Goal: Task Accomplishment & Management: Manage account settings

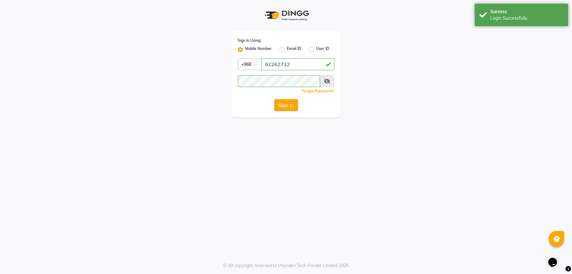
click at [289, 103] on button "Sign In" at bounding box center [286, 105] width 24 height 12
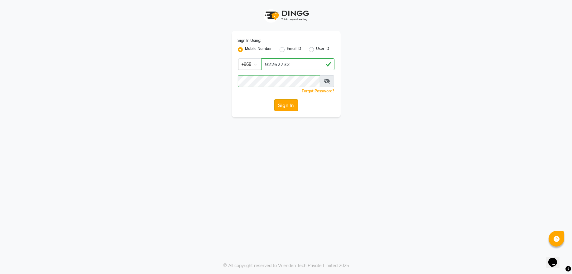
click at [289, 103] on button "Sign In" at bounding box center [286, 105] width 24 height 12
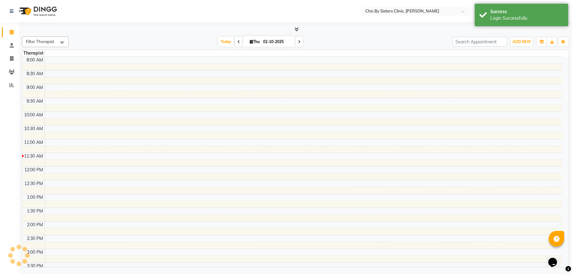
select select "en"
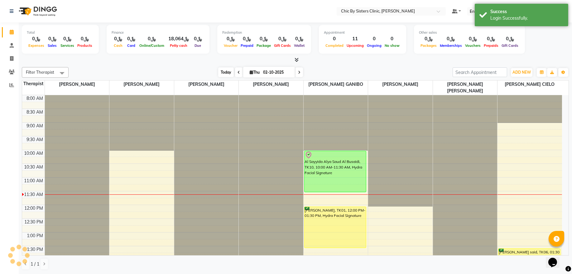
click at [221, 74] on span "Today" at bounding box center [226, 72] width 16 height 10
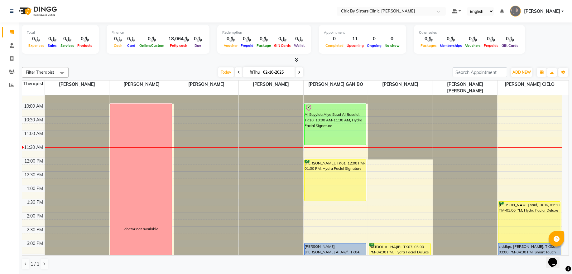
scroll to position [42, 0]
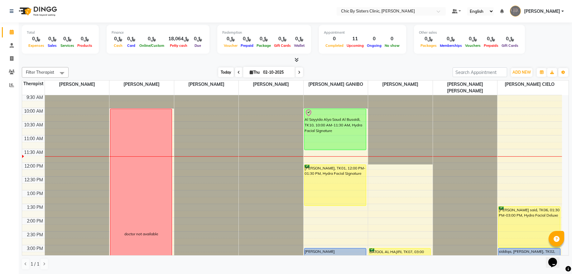
click at [222, 68] on span "Today" at bounding box center [226, 72] width 16 height 10
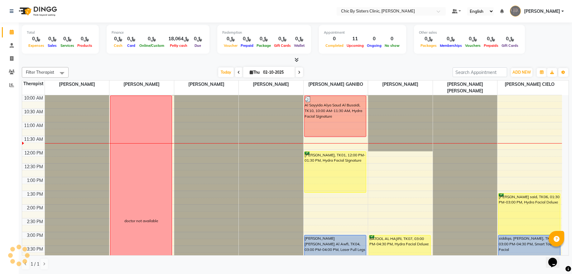
scroll to position [0, 0]
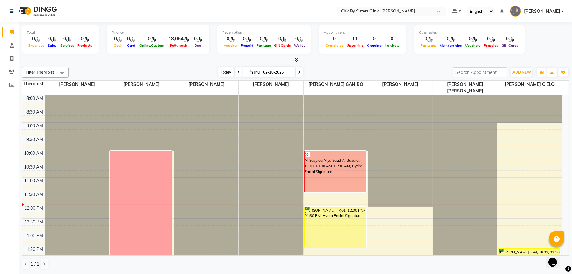
click at [221, 72] on span "Today" at bounding box center [226, 72] width 16 height 10
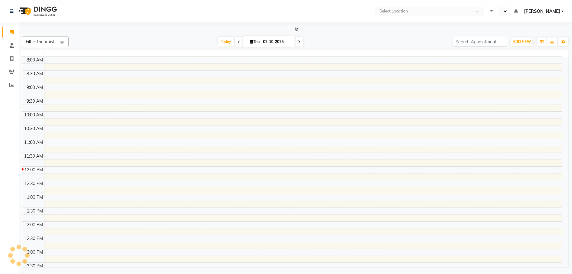
select select "en"
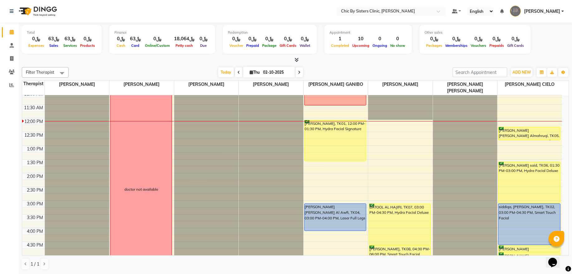
scroll to position [84, 0]
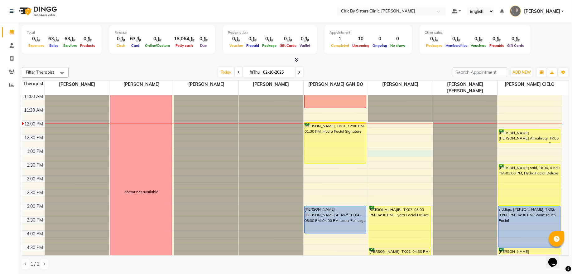
click at [391, 152] on div "8:00 AM 8:30 AM 9:00 AM 9:30 AM 10:00 AM 10:30 AM 11:00 AM 11:30 AM 12:00 PM 12…" at bounding box center [292, 230] width 540 height 438
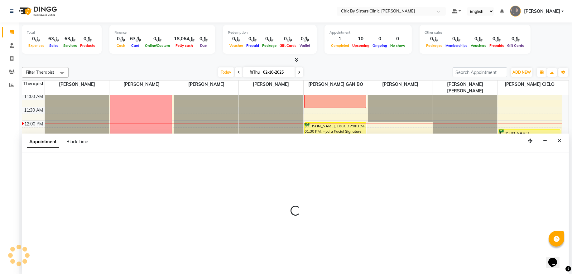
select select "49183"
select select "780"
select select "tentative"
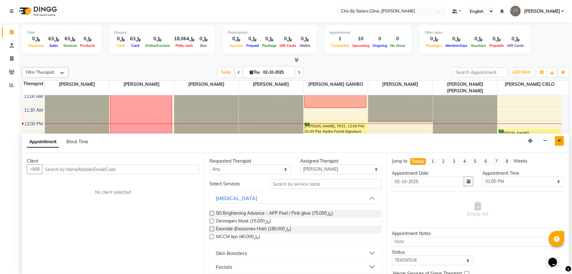
click at [560, 142] on icon "Close" at bounding box center [558, 140] width 3 height 4
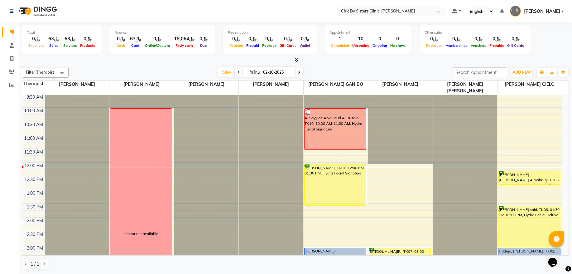
scroll to position [42, 0]
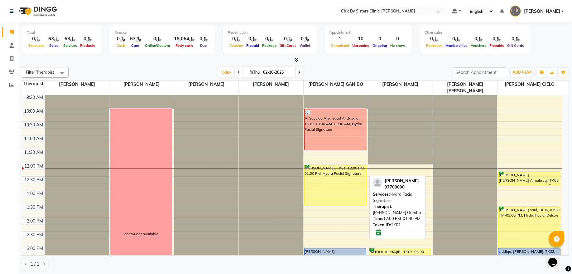
click at [326, 188] on div "[PERSON_NAME], TK01, 12:00 PM-01:30 PM, Hydra Facial Signature" at bounding box center [334, 185] width 61 height 41
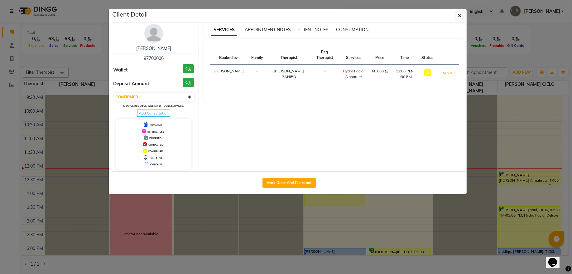
drag, startPoint x: 161, startPoint y: 95, endPoint x: 157, endPoint y: 103, distance: 8.6
click at [161, 95] on select "Select IN SERVICE CONFIRMED TENTATIVE CHECK IN MARK DONE DROPPED UPCOMING" at bounding box center [154, 97] width 81 height 9
select select "8"
click at [114, 93] on select "Select IN SERVICE CONFIRMED TENTATIVE CHECK IN MARK DONE DROPPED UPCOMING" at bounding box center [154, 97] width 81 height 9
click at [457, 20] on button "button" at bounding box center [460, 16] width 12 height 12
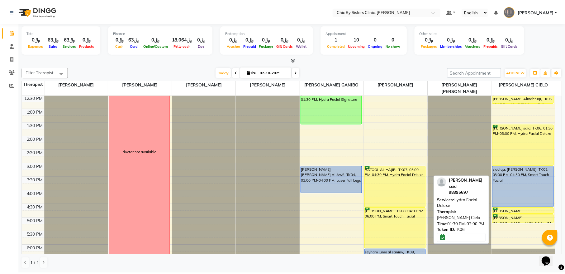
scroll to position [126, 0]
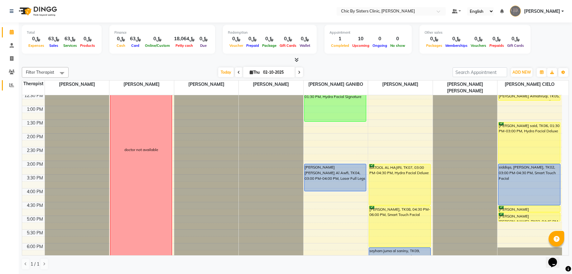
click at [12, 85] on icon at bounding box center [11, 85] width 5 height 5
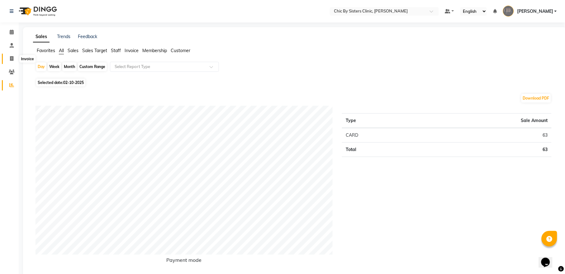
click at [15, 57] on span at bounding box center [11, 58] width 11 height 7
select select "service"
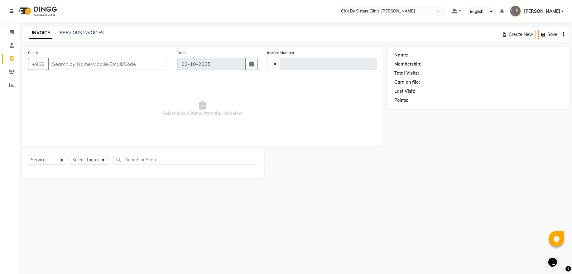
type input "2448"
select select "6348"
click at [41, 158] on select "Select Service Product Membership Package Voucher Prepaid Gift Card" at bounding box center [47, 160] width 39 height 10
select select "package"
click at [28, 155] on select "Select Service Product Membership Package Voucher Prepaid Gift Card" at bounding box center [47, 160] width 39 height 10
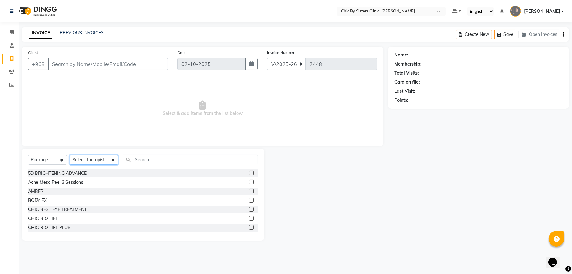
click at [85, 159] on select "Select Therapist [PERSON_NAME] [PERSON_NAME] [PERSON_NAME] [PERSON_NAME] [PERSO…" at bounding box center [93, 160] width 49 height 10
select select "49183"
click at [69, 155] on select "Select Therapist [PERSON_NAME] [PERSON_NAME] [PERSON_NAME] [PERSON_NAME] [PERSO…" at bounding box center [93, 160] width 49 height 10
click at [136, 157] on input "text" at bounding box center [190, 160] width 135 height 10
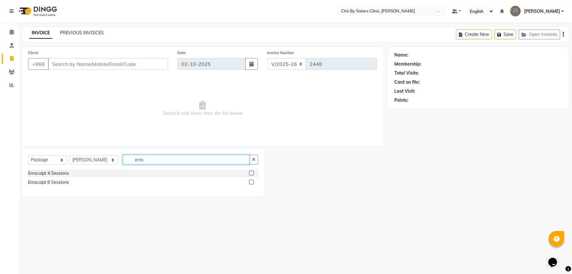
type input "ems"
click at [252, 173] on label at bounding box center [251, 172] width 5 height 5
click at [252, 173] on input "checkbox" at bounding box center [251, 173] width 4 height 4
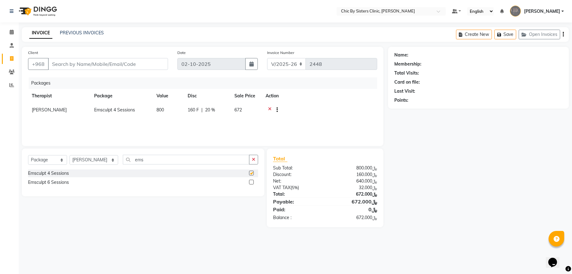
checkbox input "false"
click at [252, 184] on div at bounding box center [251, 182] width 4 height 7
click at [251, 181] on label at bounding box center [251, 181] width 5 height 5
click at [251, 181] on input "checkbox" at bounding box center [251, 182] width 4 height 4
checkbox input "false"
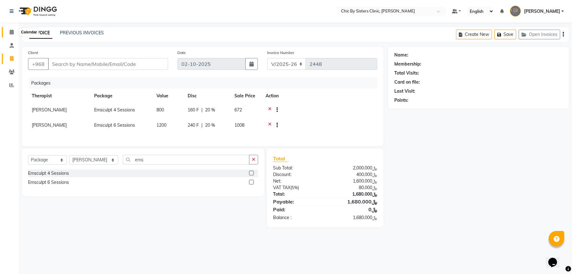
click at [10, 31] on icon at bounding box center [12, 32] width 4 height 5
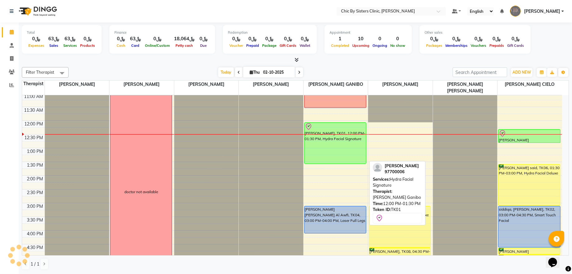
scroll to position [210, 0]
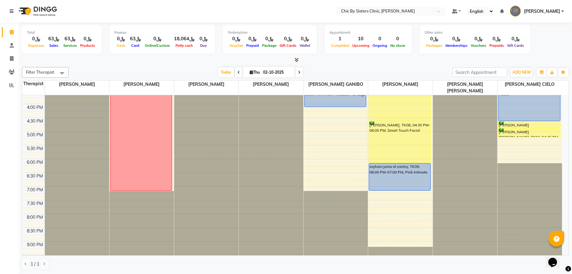
click at [384, 194] on div "8:00 AM 8:30 AM 9:00 AM 9:30 AM 10:00 AM 10:30 AM 11:00 AM 11:30 AM 12:00 PM 12…" at bounding box center [292, 104] width 540 height 438
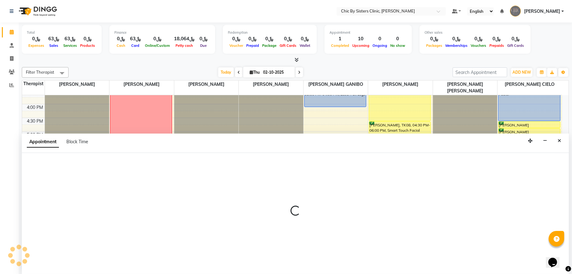
select select "49183"
select select "1140"
select select "tentative"
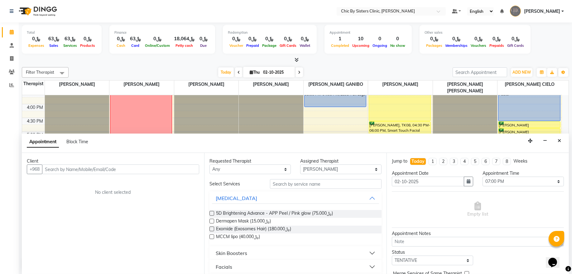
click at [100, 170] on input "text" at bounding box center [120, 169] width 157 height 10
click at [82, 143] on span "Block Time" at bounding box center [77, 142] width 22 height 6
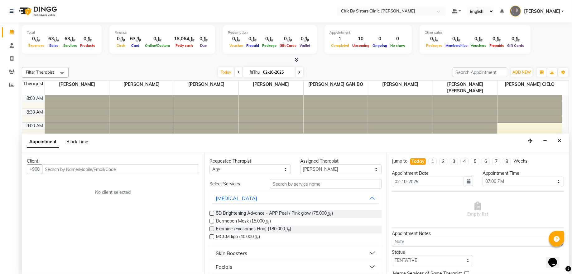
select select "49183"
select select "1140"
select select "1155"
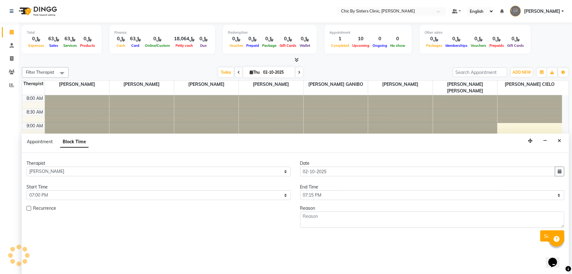
scroll to position [112, 0]
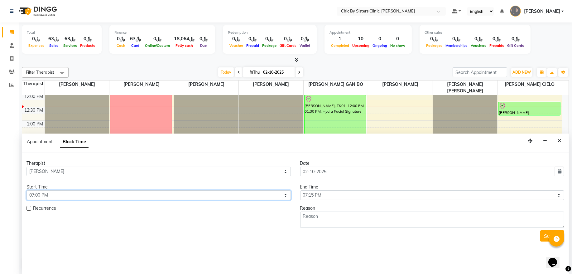
click at [31, 195] on select "Select 09:00 AM 09:15 AM 09:30 AM 09:45 AM 10:00 AM 10:15 AM 10:30 AM 10:45 AM …" at bounding box center [158, 195] width 264 height 10
select select "1200"
click at [26, 190] on select "Select 09:00 AM 09:15 AM 09:30 AM 09:45 AM 10:00 AM 10:15 AM 10:30 AM 10:45 AM …" at bounding box center [158, 195] width 264 height 10
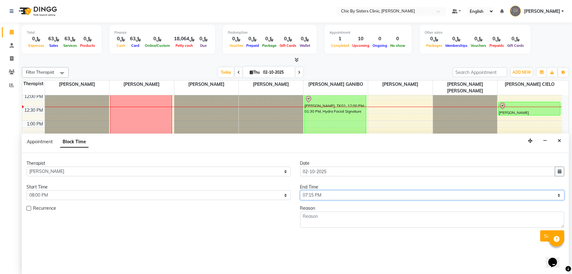
click at [305, 194] on select "Select 09:00 AM 09:15 AM 09:30 AM 09:45 AM 10:00 AM 10:15 AM 10:30 AM 10:45 AM …" at bounding box center [432, 195] width 264 height 10
select select "1260"
click at [300, 190] on select "Select 09:00 AM 09:15 AM 09:30 AM 09:45 AM 10:00 AM 10:15 AM 10:30 AM 10:45 AM …" at bounding box center [432, 195] width 264 height 10
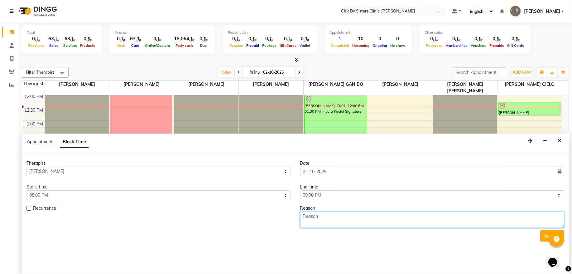
click at [316, 218] on textarea at bounding box center [432, 219] width 264 height 16
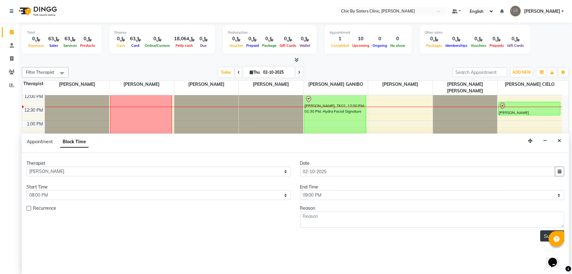
click at [547, 237] on button "Submit" at bounding box center [552, 235] width 24 height 11
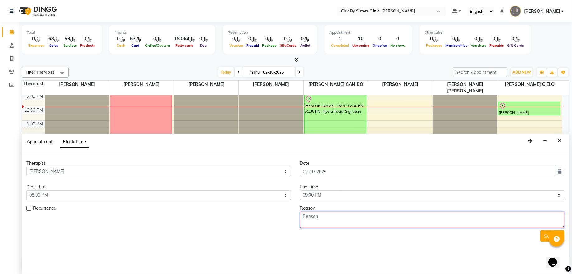
click at [341, 218] on textarea at bounding box center [432, 219] width 264 height 16
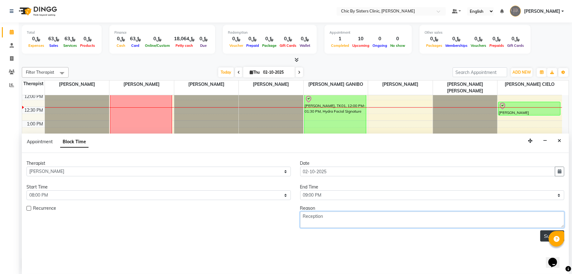
type textarea "Reception"
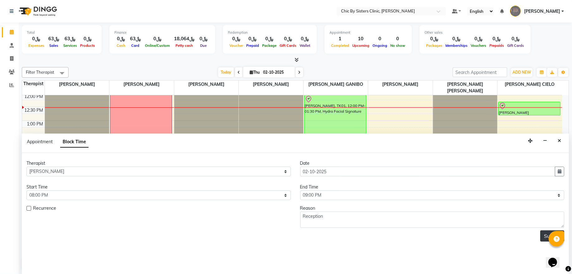
click at [547, 237] on button "Submit" at bounding box center [552, 235] width 24 height 11
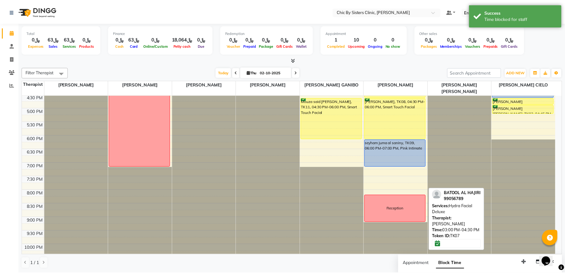
scroll to position [238, 0]
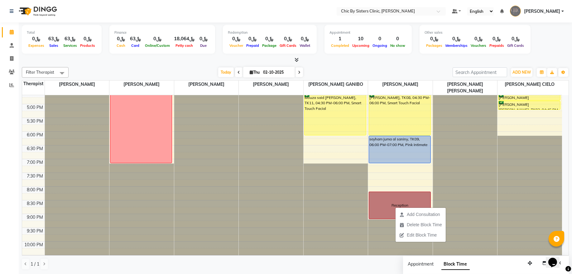
click at [304, 224] on div at bounding box center [336, 232] width 65 height 139
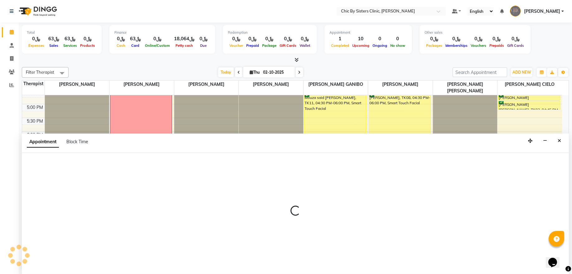
select select "49186"
select select "tentative"
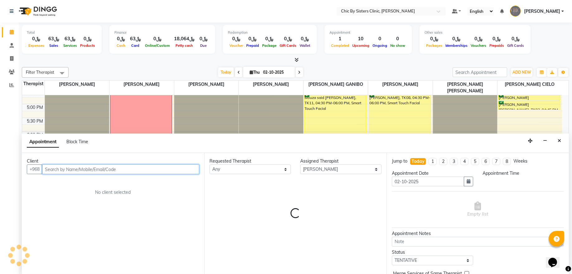
select select "1260"
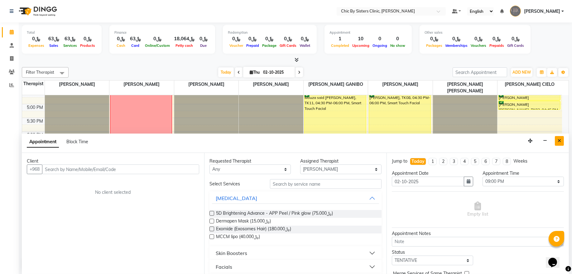
click at [560, 142] on icon "Close" at bounding box center [558, 140] width 3 height 4
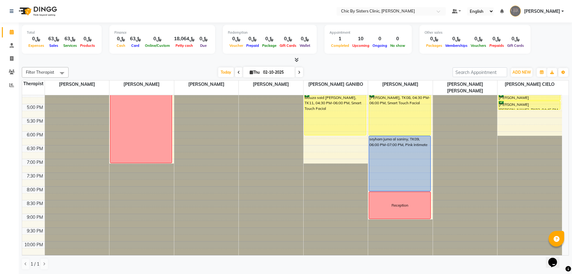
drag, startPoint x: 409, startPoint y: 162, endPoint x: 399, endPoint y: 186, distance: 26.6
click at [399, 186] on div "BATOOL AL HAJIRI, TK07, 03:00 PM-04:30 PM, Hydra Facial Deluxe [PERSON_NAME] Al…" at bounding box center [400, 76] width 65 height 438
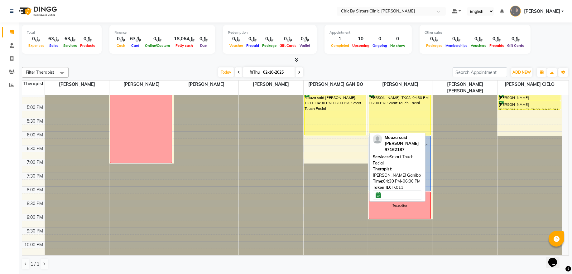
click at [340, 116] on div "Mouza said [PERSON_NAME], TK11, 04:30 PM-06:00 PM, Smart Touch Facial" at bounding box center [334, 114] width 61 height 41
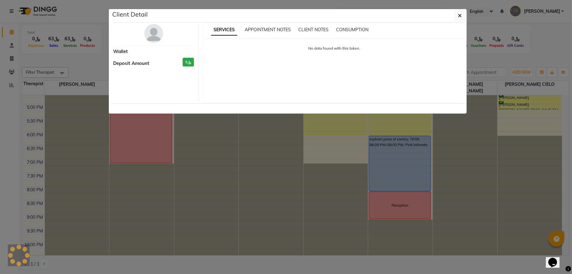
select select "6"
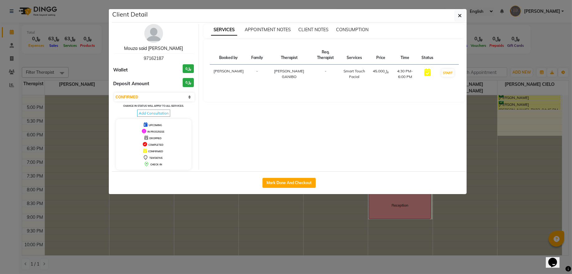
click at [166, 49] on link "Mouza said [PERSON_NAME]" at bounding box center [153, 48] width 59 height 6
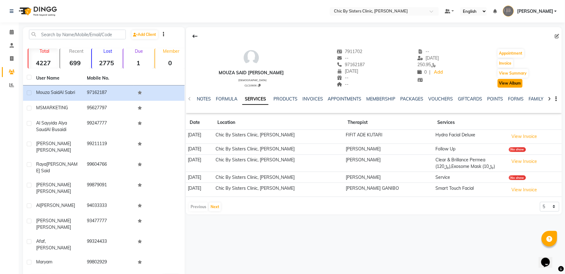
click at [514, 81] on button "View Album" at bounding box center [510, 83] width 25 height 9
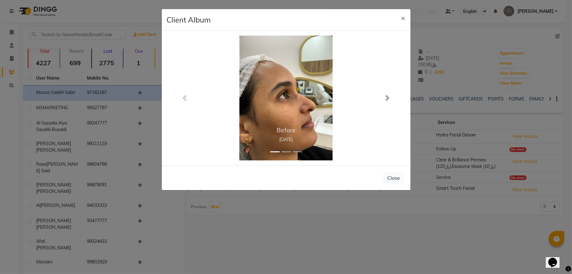
click at [387, 98] on span at bounding box center [387, 98] width 6 height 6
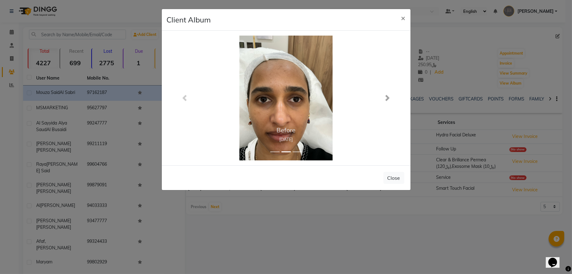
click at [387, 98] on span at bounding box center [387, 98] width 6 height 6
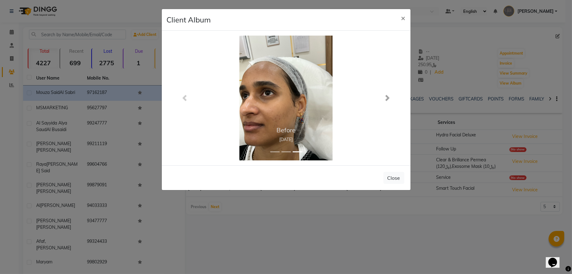
click at [387, 98] on span at bounding box center [387, 98] width 6 height 6
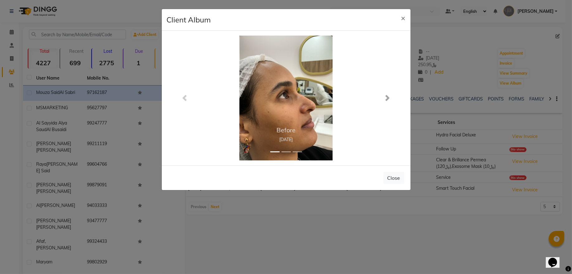
click at [387, 98] on span at bounding box center [387, 98] width 6 height 6
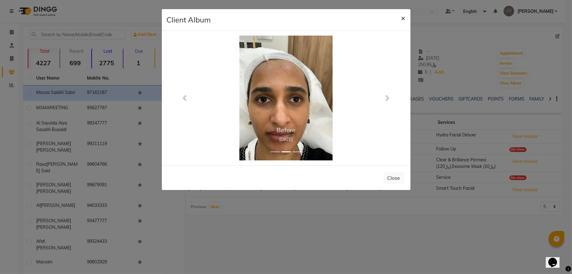
click at [403, 19] on span "×" at bounding box center [403, 17] width 4 height 9
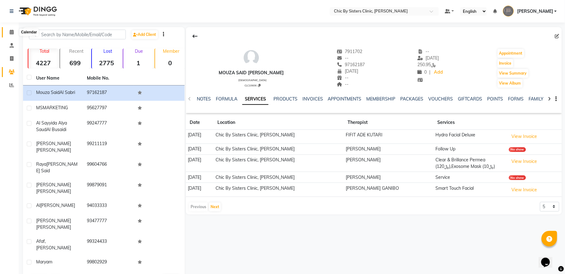
click at [10, 32] on icon at bounding box center [12, 32] width 4 height 5
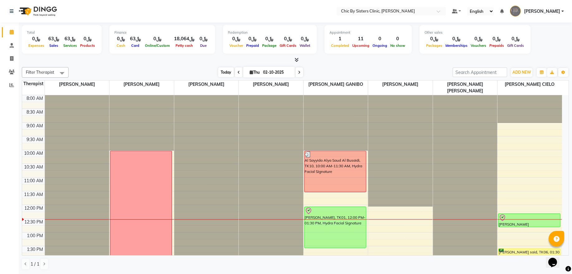
click at [218, 71] on span "Today" at bounding box center [226, 72] width 16 height 10
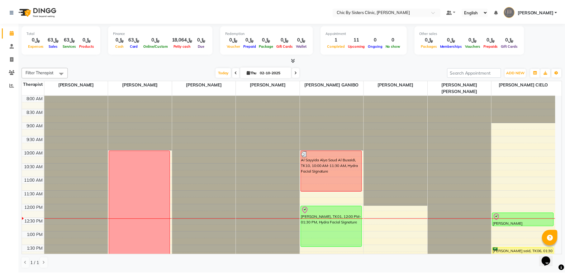
scroll to position [112, 0]
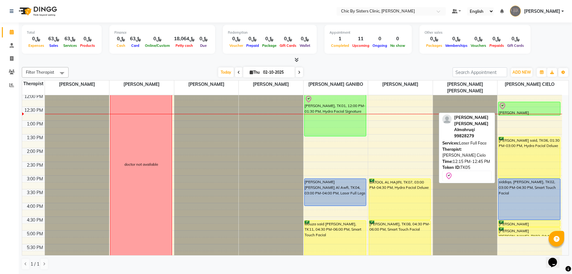
click at [528, 110] on div "[PERSON_NAME] [PERSON_NAME] Almahruqi, TK05, 12:15 PM-12:45 PM, Laser Full Face" at bounding box center [529, 108] width 62 height 13
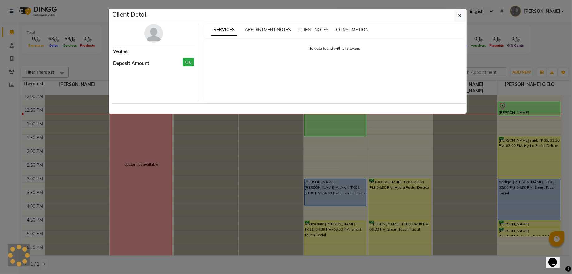
select select "8"
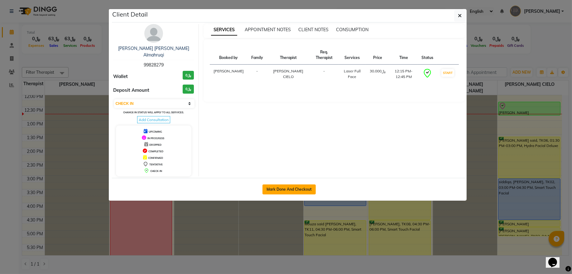
click at [283, 184] on button "Mark Done And Checkout" at bounding box center [288, 189] width 53 height 10
select select "6348"
select select "service"
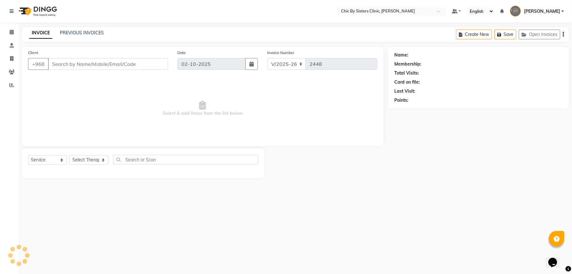
type input "99828279"
select select "89287"
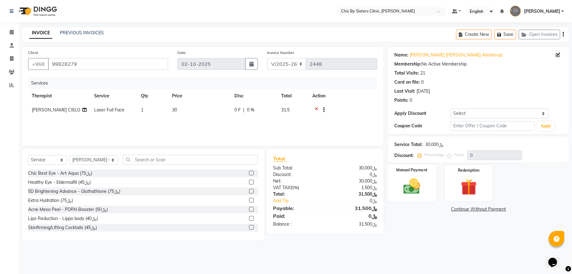
click at [424, 182] on img at bounding box center [411, 185] width 27 height 19
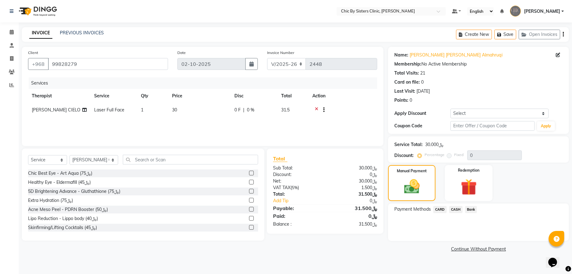
click at [437, 209] on span "CARD" at bounding box center [439, 209] width 13 height 7
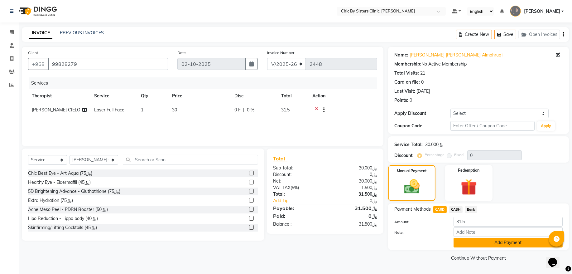
click at [463, 241] on button "Add Payment" at bounding box center [507, 242] width 109 height 10
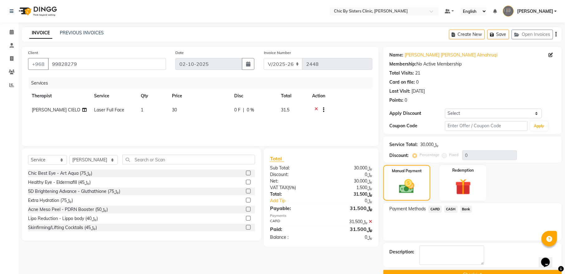
scroll to position [15, 0]
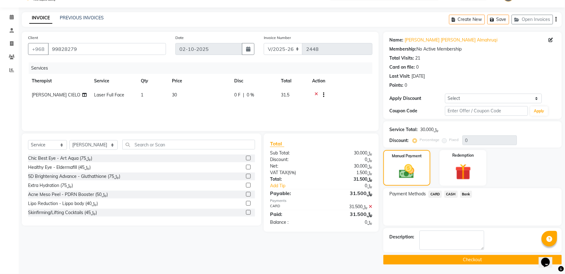
click at [401, 258] on button "Checkout" at bounding box center [473, 260] width 179 height 10
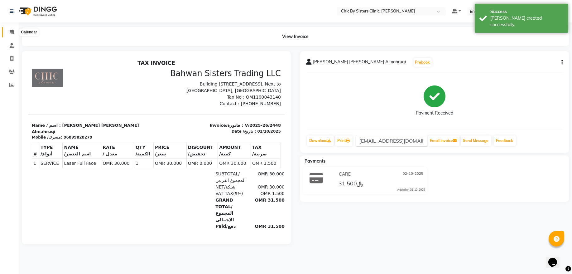
drag, startPoint x: 9, startPoint y: 33, endPoint x: 26, endPoint y: 33, distance: 16.5
click at [10, 33] on icon at bounding box center [12, 32] width 4 height 5
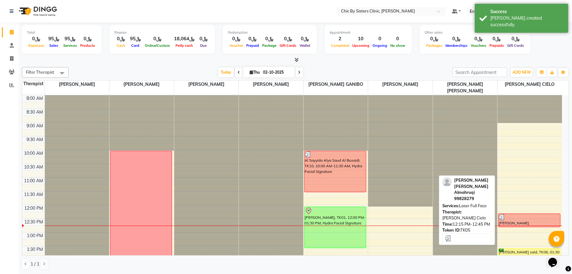
click at [516, 223] on div "[PERSON_NAME] [PERSON_NAME] Almahruqi, TK05, 12:15 PM-12:45 PM, Laser Full Face" at bounding box center [529, 219] width 62 height 13
select select "3"
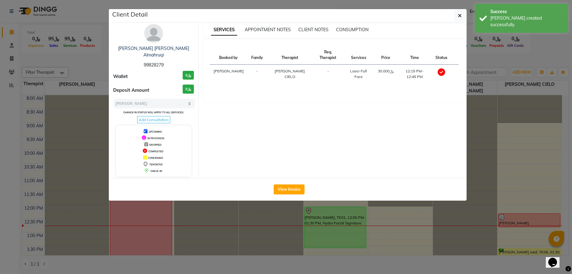
click at [160, 62] on span "99828279" at bounding box center [154, 65] width 20 height 6
copy span "99828279"
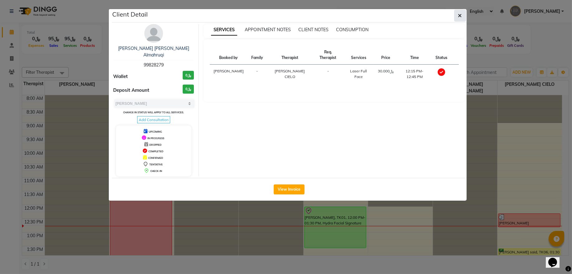
click at [456, 15] on button "button" at bounding box center [460, 16] width 12 height 12
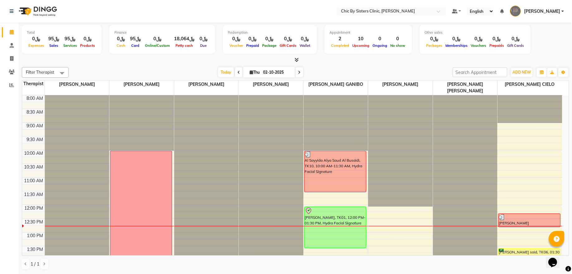
click at [261, 72] on input "02-10-2025" at bounding box center [276, 72] width 31 height 9
select select "10"
select select "2025"
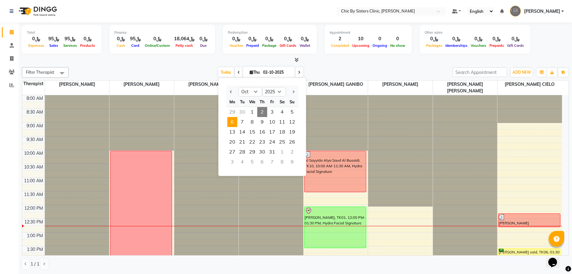
click at [234, 125] on span "6" at bounding box center [232, 122] width 10 height 10
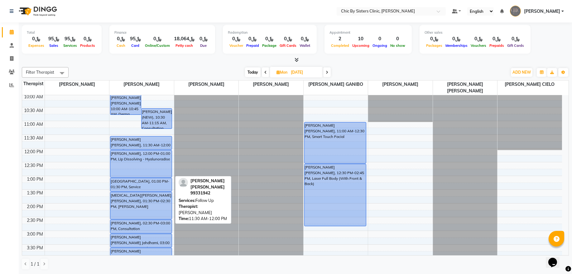
scroll to position [112, 0]
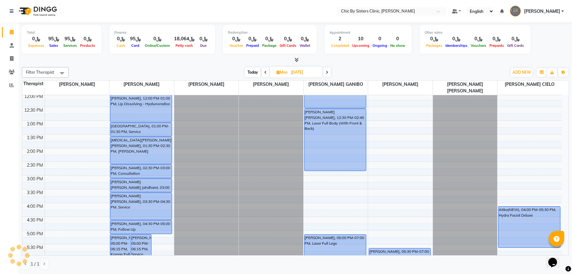
click at [247, 70] on span "Today" at bounding box center [253, 72] width 16 height 10
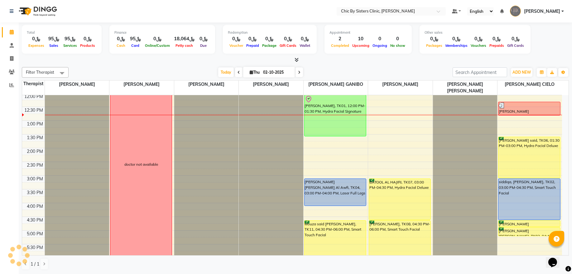
click at [298, 75] on span at bounding box center [298, 72] width 7 height 10
type input "03-10-2025"
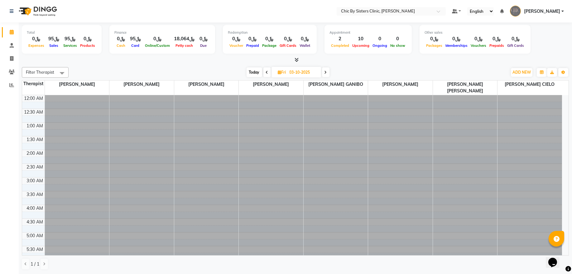
scroll to position [334, 0]
click at [293, 74] on input "03-10-2025" at bounding box center [303, 72] width 31 height 9
select select "10"
select select "2025"
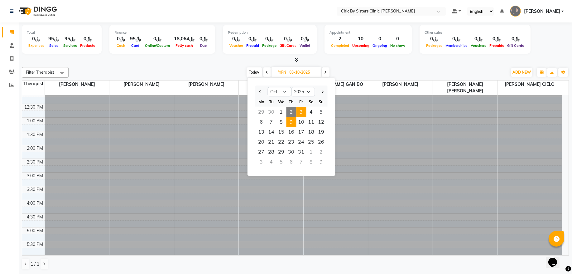
click at [294, 124] on span "9" at bounding box center [291, 122] width 10 height 10
type input "[DATE]"
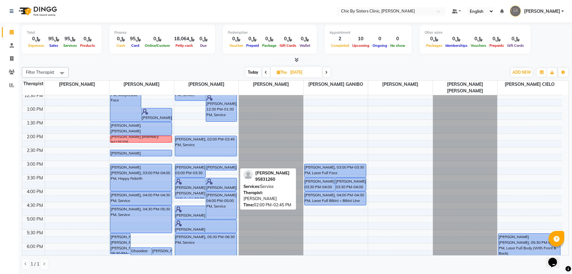
scroll to position [210, 0]
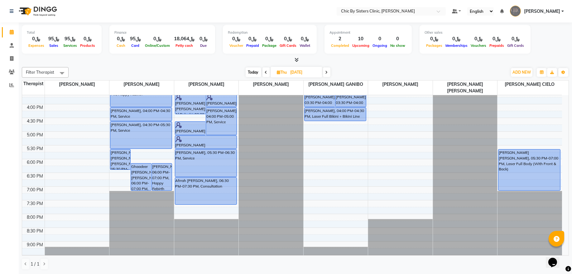
click at [306, 70] on input "[DATE]" at bounding box center [304, 72] width 31 height 9
select select "10"
select select "2025"
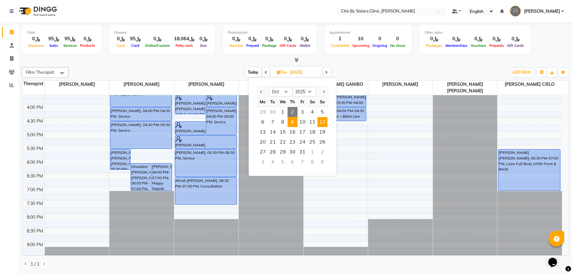
click at [321, 118] on span "12" at bounding box center [323, 122] width 10 height 10
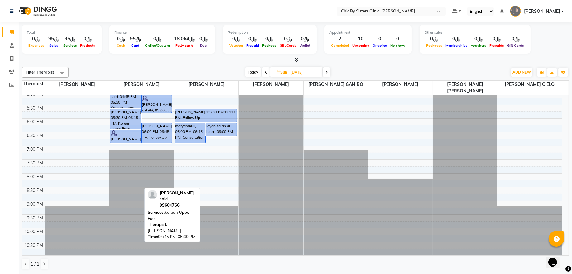
scroll to position [252, 0]
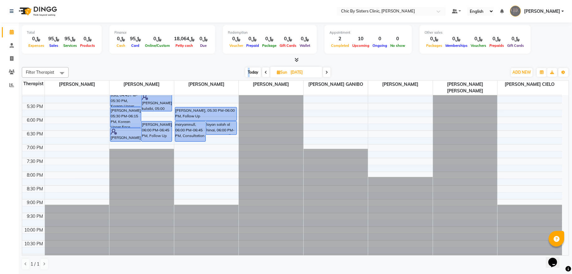
click at [248, 71] on span "Today" at bounding box center [253, 72] width 16 height 10
type input "02-10-2025"
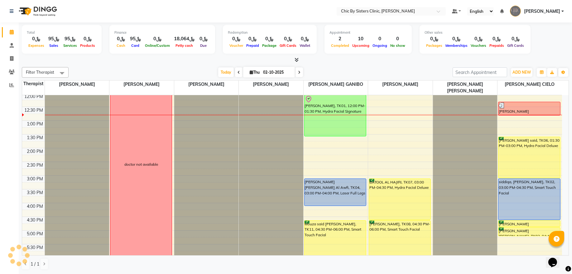
drag, startPoint x: 248, startPoint y: 71, endPoint x: 263, endPoint y: 73, distance: 14.5
click at [263, 73] on input "02-10-2025" at bounding box center [276, 72] width 31 height 9
select select "10"
select select "2025"
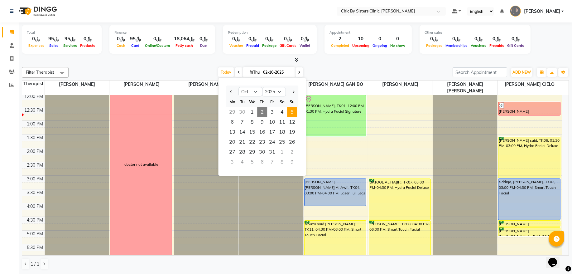
click at [293, 113] on span "5" at bounding box center [292, 112] width 10 height 10
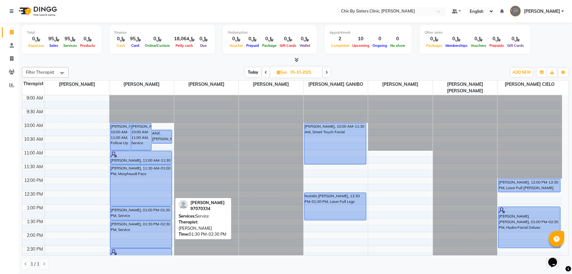
scroll to position [27, 0]
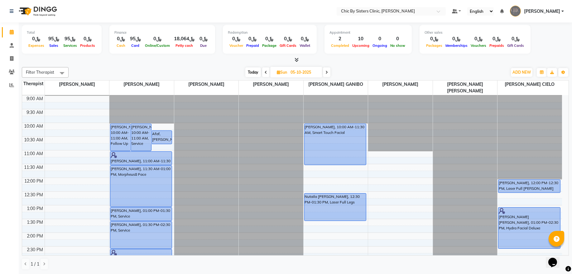
click at [250, 71] on span "Today" at bounding box center [253, 72] width 16 height 10
type input "02-10-2025"
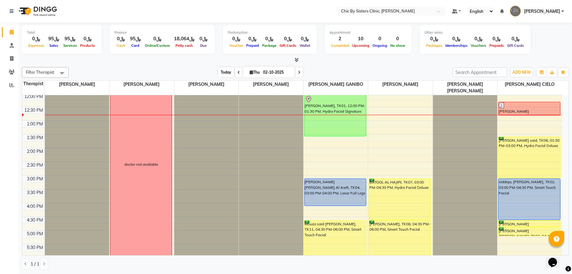
click at [222, 73] on span "Today" at bounding box center [226, 72] width 16 height 10
click at [263, 71] on input "02-10-2025" at bounding box center [276, 72] width 31 height 9
select select "10"
select select "2025"
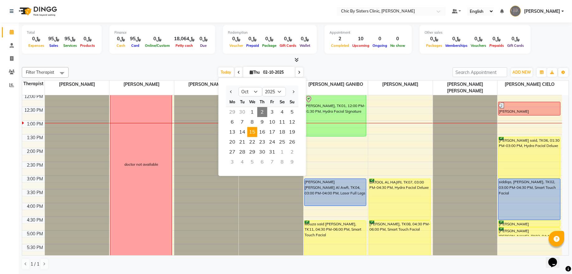
click at [252, 130] on span "15" at bounding box center [252, 132] width 10 height 10
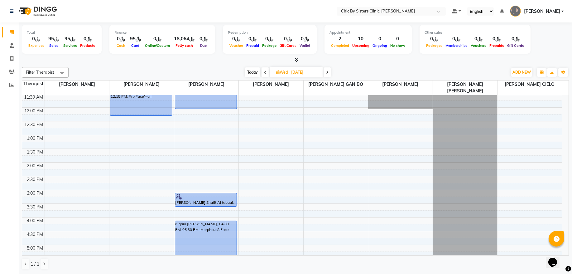
scroll to position [98, 0]
click at [252, 69] on span "Today" at bounding box center [253, 72] width 16 height 10
type input "02-10-2025"
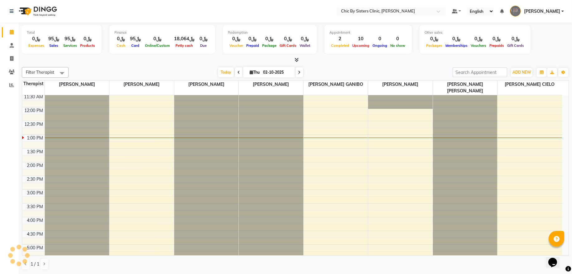
scroll to position [140, 0]
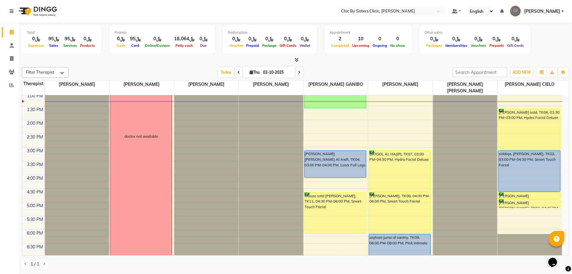
click at [276, 74] on input "02-10-2025" at bounding box center [276, 72] width 31 height 9
select select "10"
select select "2025"
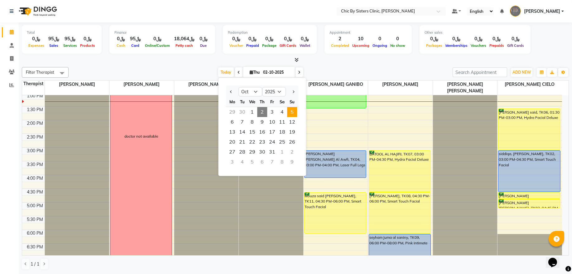
click at [294, 113] on span "5" at bounding box center [292, 112] width 10 height 10
type input "05-10-2025"
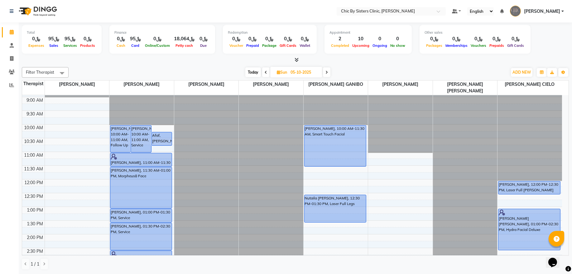
scroll to position [13, 0]
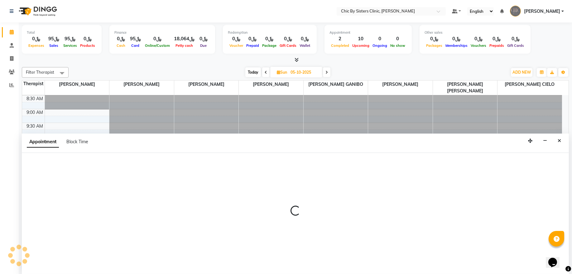
select select "49183"
select select "660"
select select "tentative"
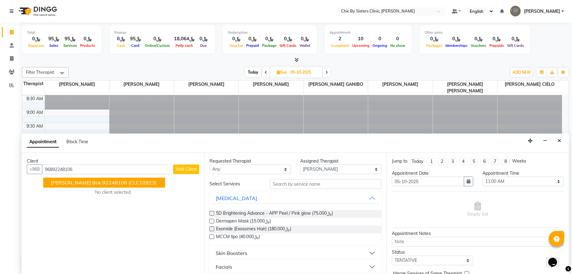
click at [102, 182] on ngb-highlight "92248106" at bounding box center [114, 182] width 25 height 6
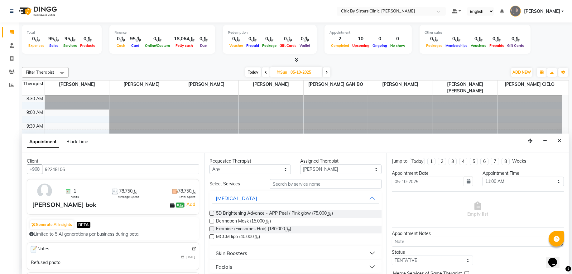
type input "92248106"
click at [292, 184] on input "text" at bounding box center [326, 184] width 112 height 10
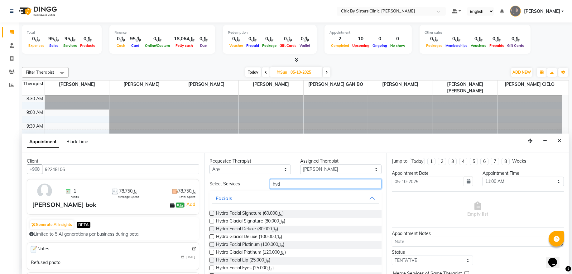
type input "hyd"
click at [211, 213] on label at bounding box center [211, 213] width 5 height 5
click at [211, 213] on input "checkbox" at bounding box center [211, 214] width 4 height 4
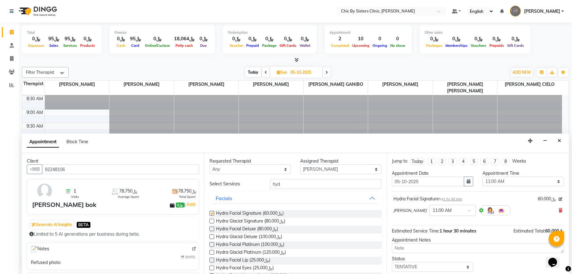
checkbox input "false"
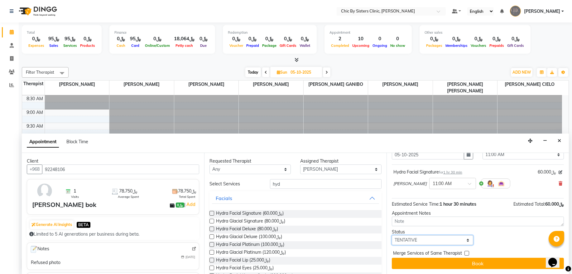
click at [411, 240] on select "Select TENTATIVE CONFIRM UPCOMING" at bounding box center [432, 240] width 81 height 10
click at [408, 239] on select "Select TENTATIVE CONFIRM UPCOMING" at bounding box center [432, 240] width 81 height 10
select select "upcoming"
click at [392, 235] on select "Select TENTATIVE CONFIRM UPCOMING" at bounding box center [432, 240] width 81 height 10
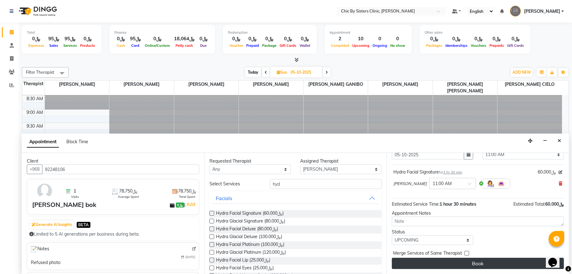
click at [411, 260] on button "Book" at bounding box center [478, 262] width 172 height 11
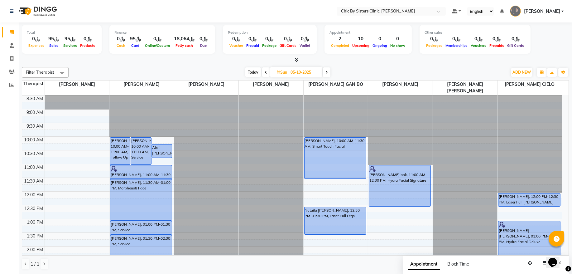
click at [249, 69] on span "Today" at bounding box center [253, 72] width 16 height 10
type input "02-10-2025"
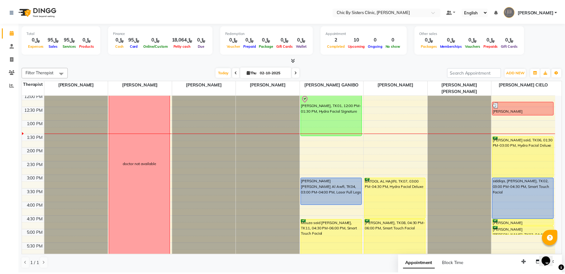
scroll to position [98, 0]
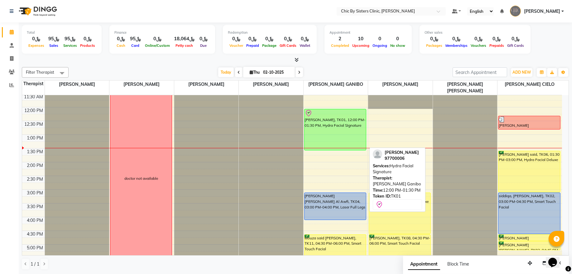
click at [319, 133] on div "[PERSON_NAME], TK01, 12:00 PM-01:30 PM, Hydra Facial Signature" at bounding box center [334, 129] width 61 height 41
select select "8"
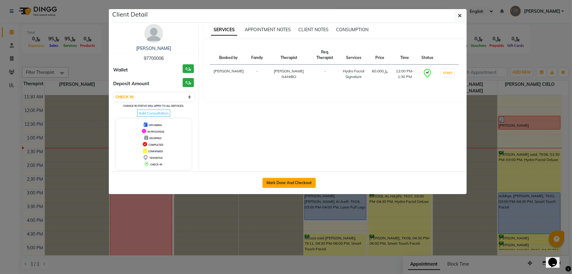
click at [298, 179] on button "Mark Done And Checkout" at bounding box center [288, 183] width 53 height 10
select select "6348"
select select "service"
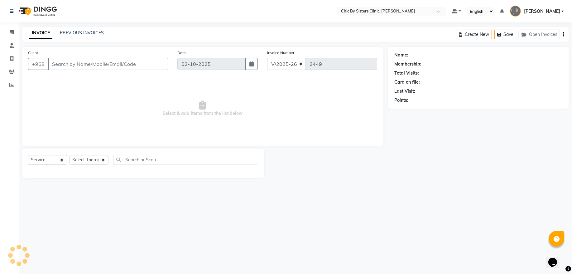
select select "3"
type input "97700006"
select select "49181"
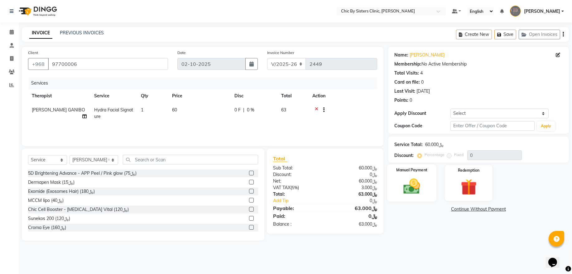
click at [414, 195] on img at bounding box center [411, 185] width 27 height 19
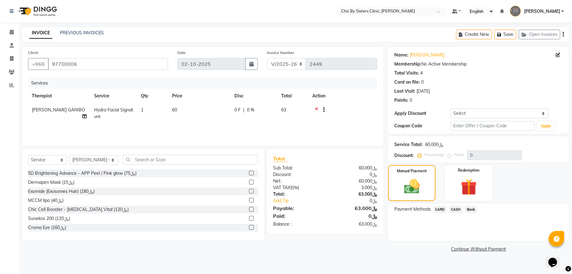
click at [437, 210] on span "CARD" at bounding box center [439, 209] width 13 height 7
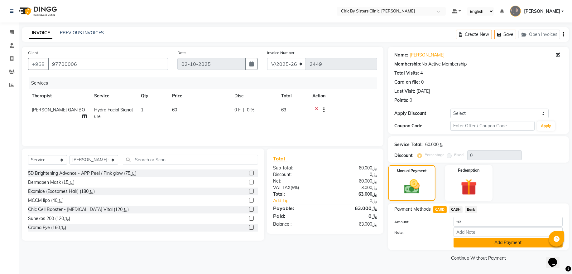
click at [463, 241] on button "Add Payment" at bounding box center [507, 242] width 109 height 10
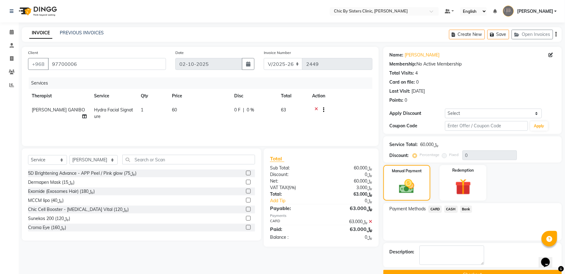
scroll to position [15, 0]
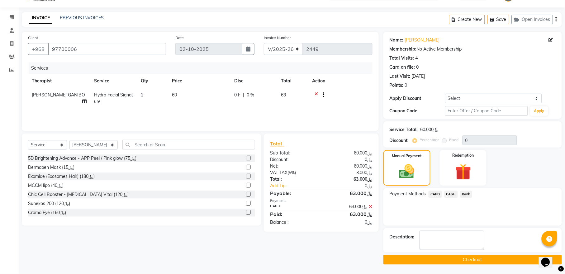
click at [408, 262] on button "Checkout" at bounding box center [473, 260] width 179 height 10
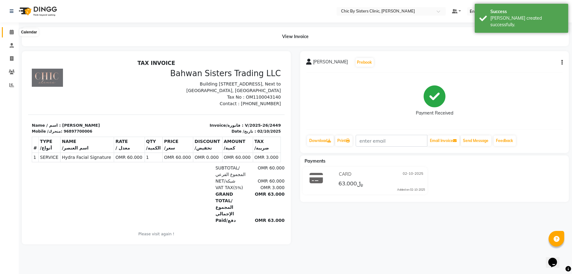
click at [15, 32] on span at bounding box center [11, 32] width 11 height 7
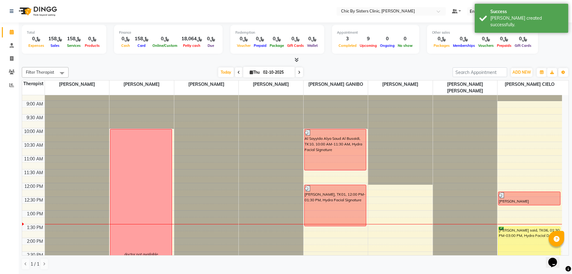
scroll to position [42, 0]
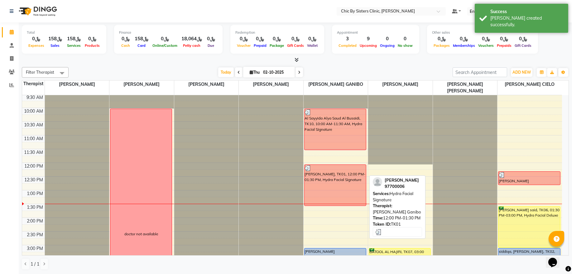
click at [328, 192] on div "[PERSON_NAME], TK01, 12:00 PM-01:30 PM, Hydra Facial Signature" at bounding box center [334, 185] width 61 height 41
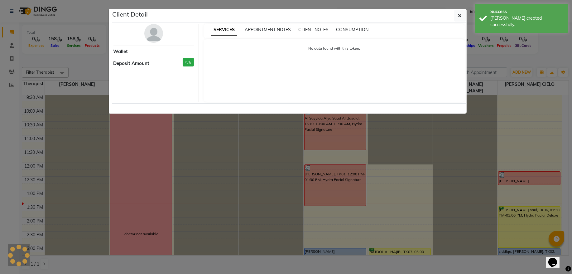
select select "3"
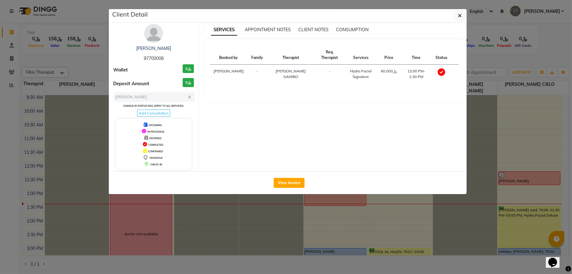
click at [150, 57] on span "97700006" at bounding box center [154, 58] width 20 height 6
copy span "97700006"
click at [155, 58] on span "97700006" at bounding box center [154, 58] width 20 height 6
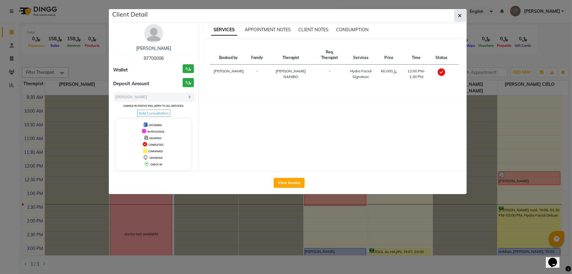
click at [463, 12] on button "button" at bounding box center [460, 16] width 12 height 12
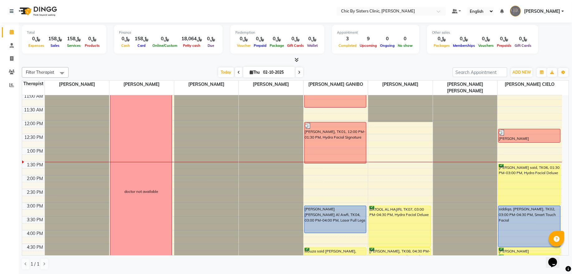
scroll to position [84, 0]
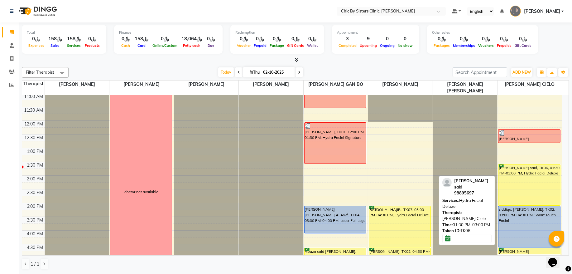
click at [517, 178] on div "[PERSON_NAME] said, TK06, 01:30 PM-03:00 PM, Hydra Facial Deluxe" at bounding box center [529, 184] width 62 height 41
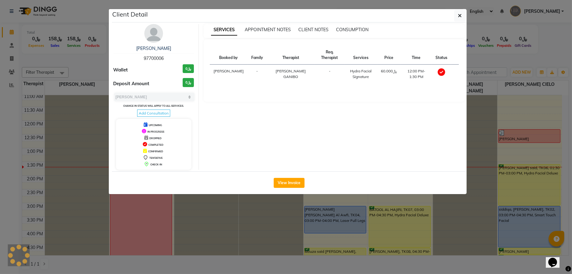
select select "6"
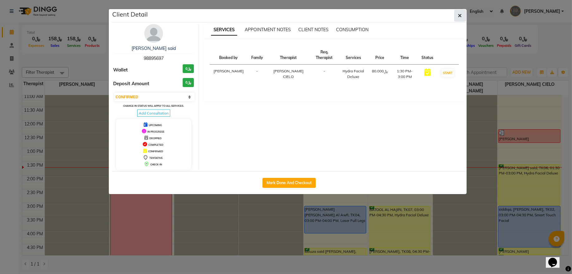
click at [458, 18] on icon "button" at bounding box center [460, 15] width 4 height 5
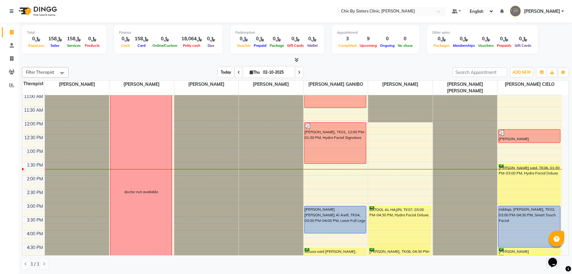
click at [226, 74] on span "Today" at bounding box center [226, 72] width 16 height 10
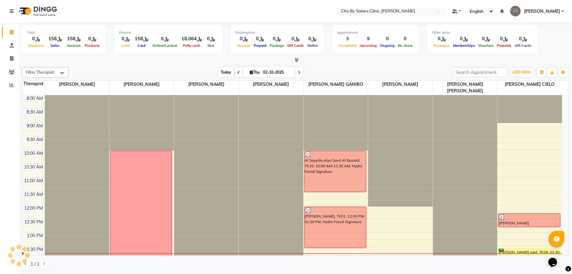
scroll to position [140, 0]
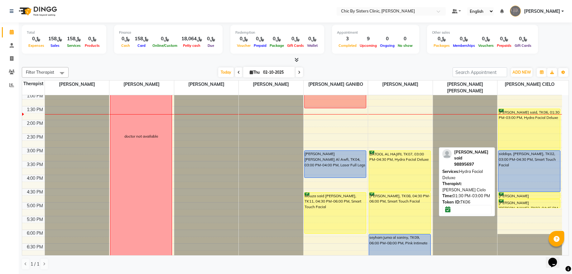
click at [533, 123] on div "[PERSON_NAME] said, TK06, 01:30 PM-03:00 PM, Hydra Facial Deluxe" at bounding box center [529, 129] width 62 height 41
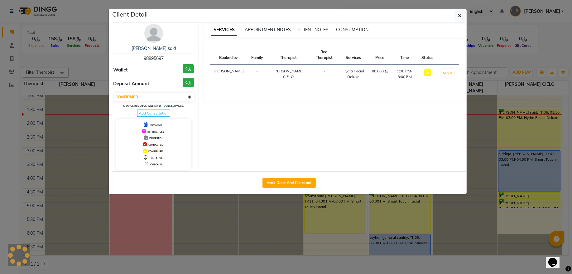
select select "8"
click at [166, 96] on select "Select IN SERVICE CONFIRMED TENTATIVE CHECK IN MARK DONE DROPPED UPCOMING" at bounding box center [154, 97] width 81 height 9
click at [114, 93] on select "Select IN SERVICE CONFIRMED TENTATIVE CHECK IN MARK DONE DROPPED UPCOMING" at bounding box center [154, 97] width 81 height 9
click at [459, 18] on icon "button" at bounding box center [460, 15] width 4 height 5
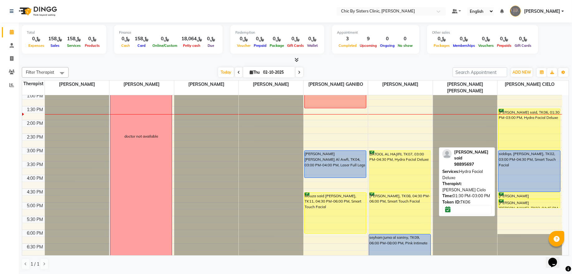
click at [523, 137] on div "[PERSON_NAME] said, TK06, 01:30 PM-03:00 PM, Hydra Facial Deluxe" at bounding box center [529, 129] width 62 height 41
select select "8"
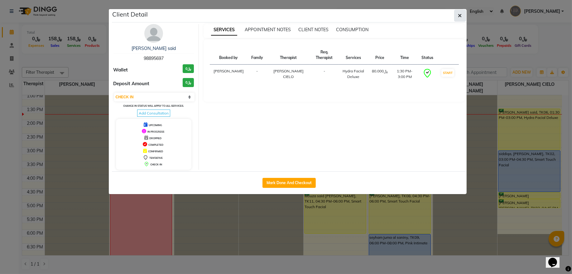
click at [455, 16] on button "button" at bounding box center [460, 16] width 12 height 12
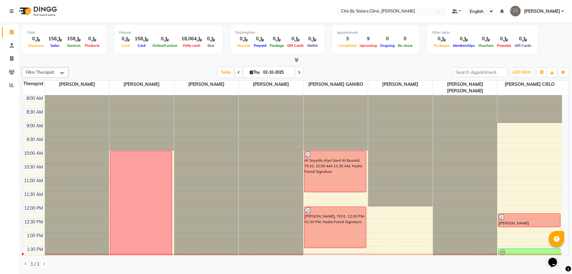
scroll to position [84, 0]
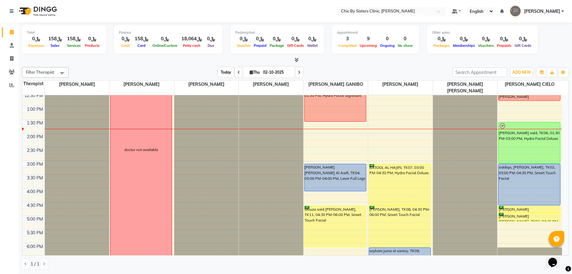
click at [218, 70] on span "Today" at bounding box center [226, 72] width 16 height 10
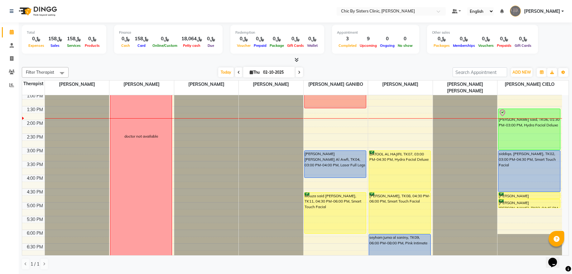
click at [533, 5] on nav "Select Location × Chic By Sisters Clinic, Al Sarooj Default Panel My Panel Engl…" at bounding box center [286, 11] width 572 height 22
click at [531, 12] on span "[PERSON_NAME]" at bounding box center [542, 11] width 36 height 7
click at [526, 45] on link "Sign out" at bounding box center [531, 45] width 57 height 10
